Goal: Book appointment/travel/reservation

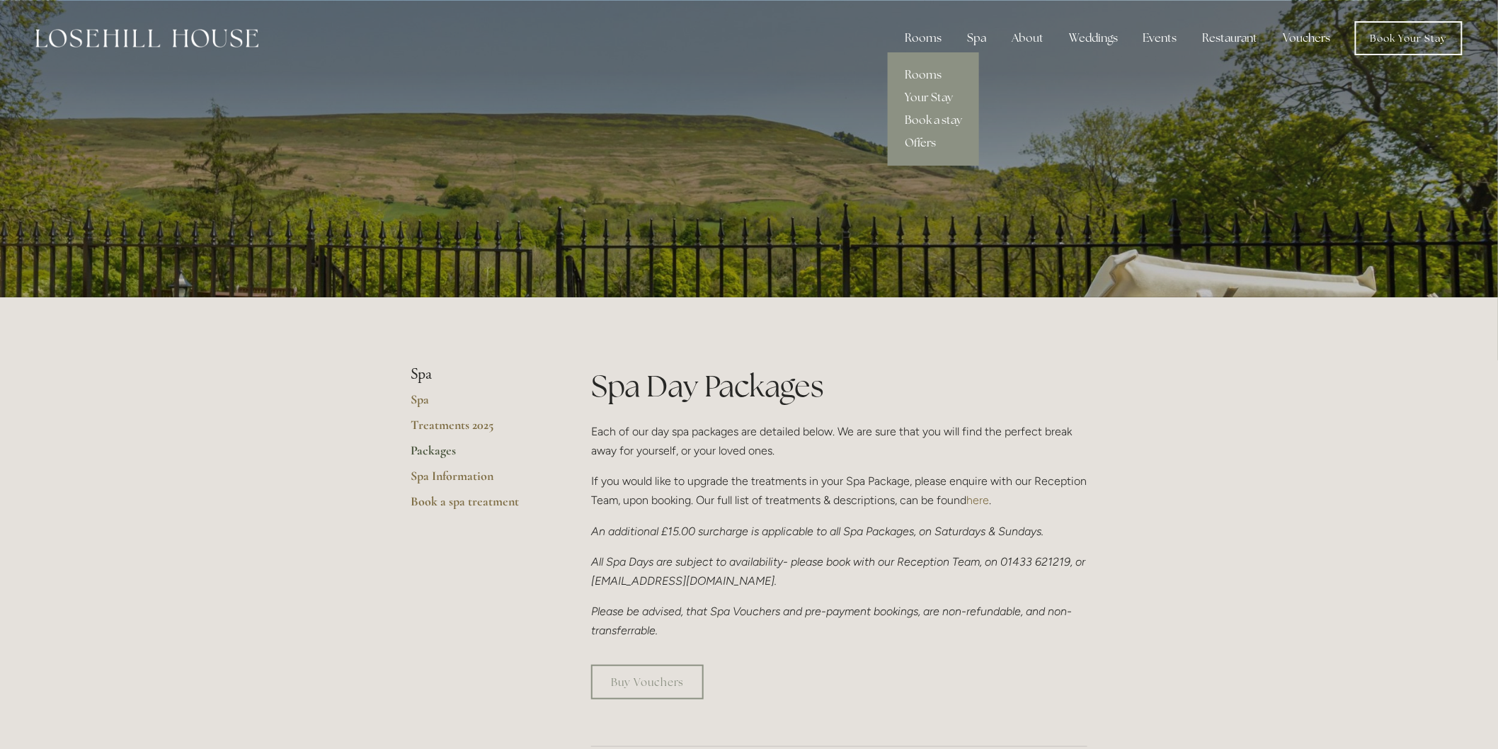
click at [930, 37] on div "Rooms" at bounding box center [923, 38] width 59 height 28
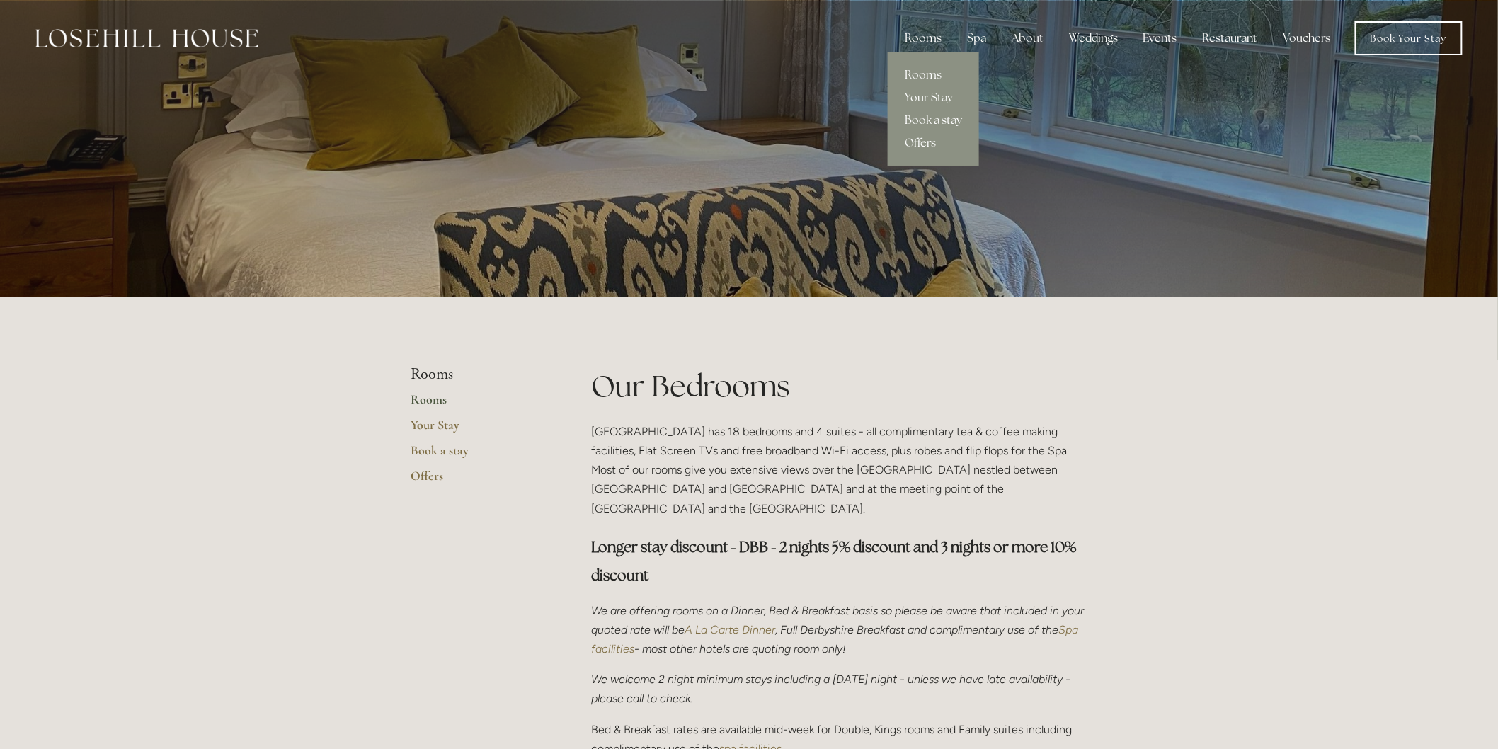
click at [933, 119] on link "Book a stay" at bounding box center [933, 120] width 91 height 23
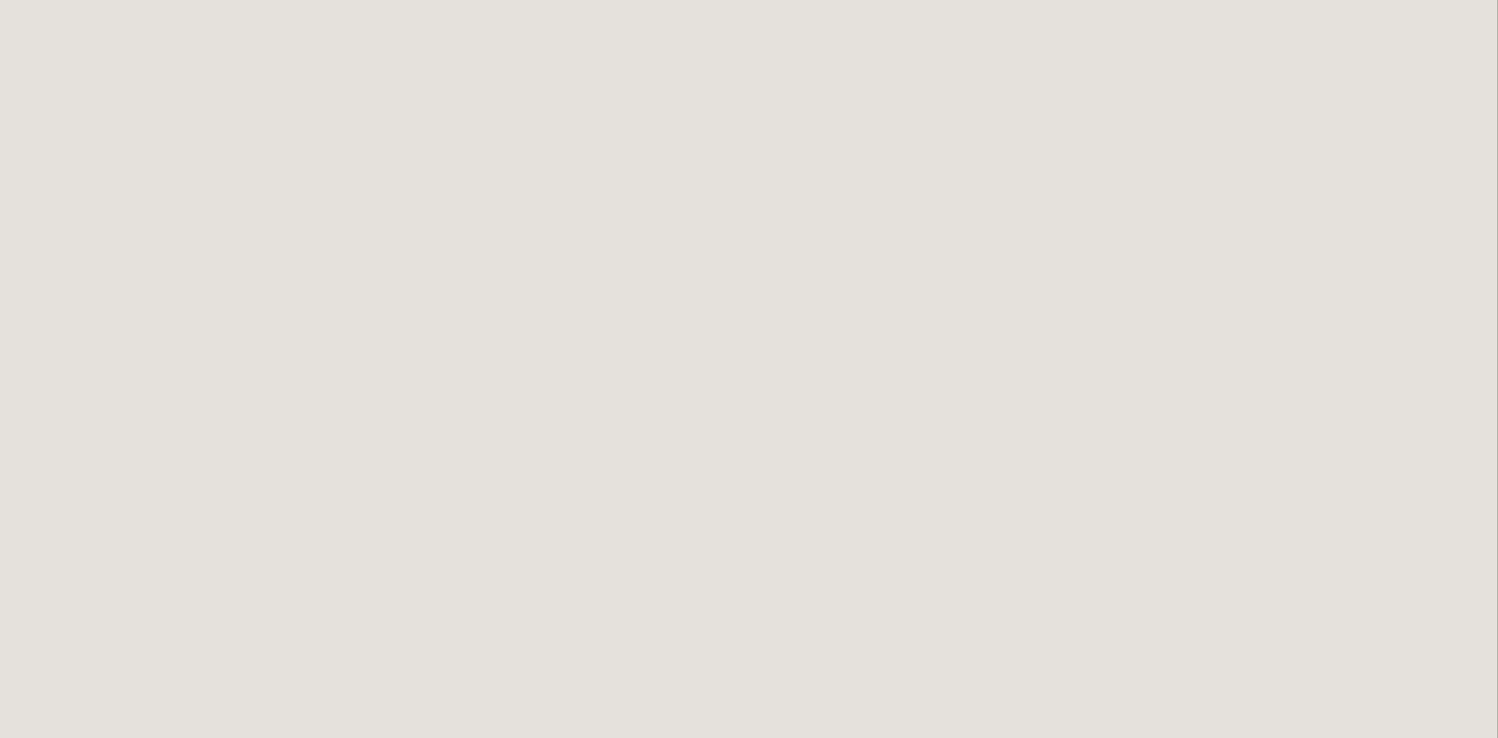
scroll to position [236, 0]
